Goal: Information Seeking & Learning: Learn about a topic

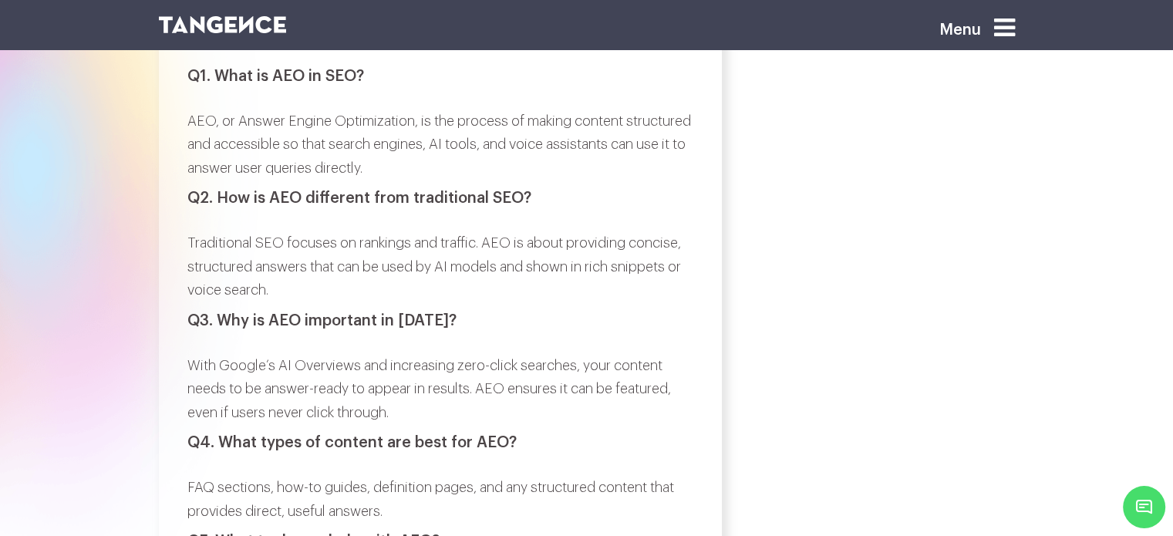
scroll to position [6397, 0]
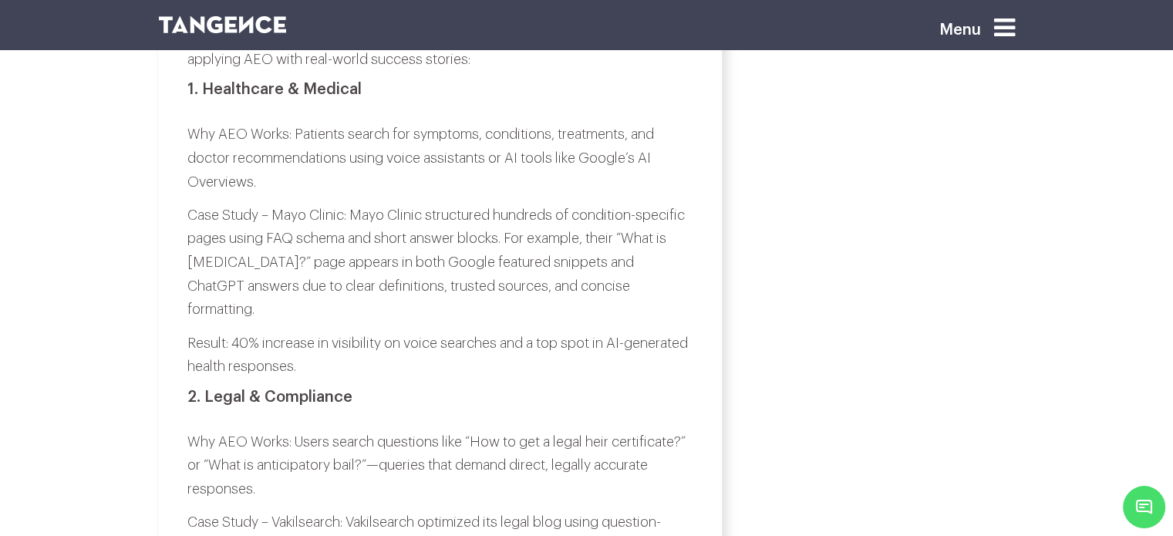
scroll to position [4716, 0]
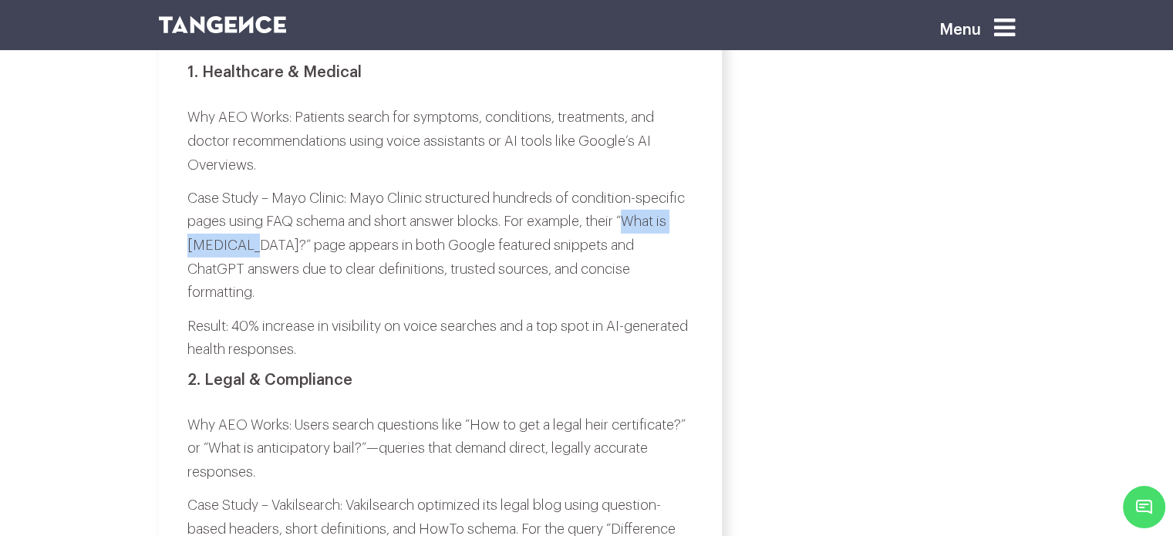
drag, startPoint x: 633, startPoint y: 252, endPoint x: 248, endPoint y: 271, distance: 385.4
click at [248, 271] on p "Case Study – Mayo Clinic: Mayo Clinic structured hundreds of condition-specific…" at bounding box center [440, 246] width 506 height 118
copy p "What is [MEDICAL_DATA]?"
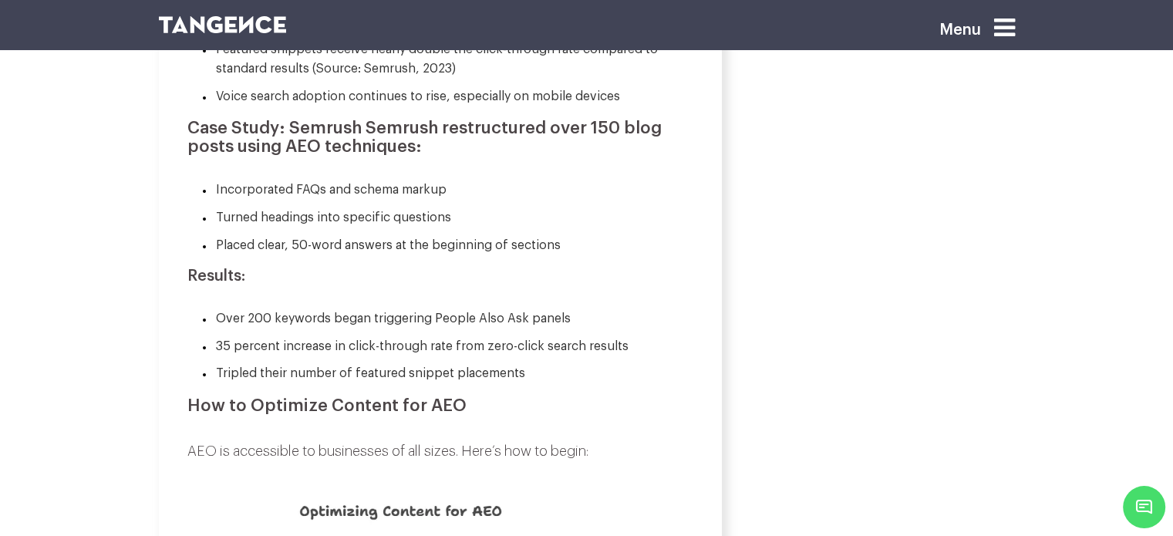
scroll to position [2170, 0]
